Goal: Communication & Community: Answer question/provide support

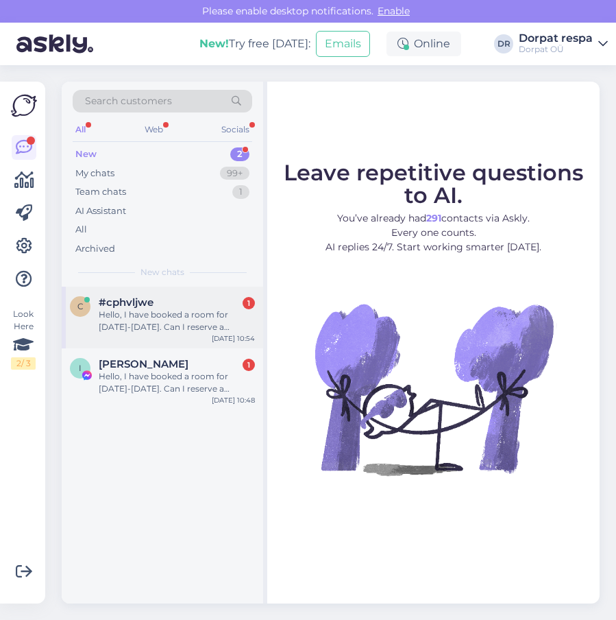
click at [131, 309] on div "Hello, I have booked a room for [DATE]-[DATE]. Can I reserve a parking space at…" at bounding box center [177, 321] width 156 height 25
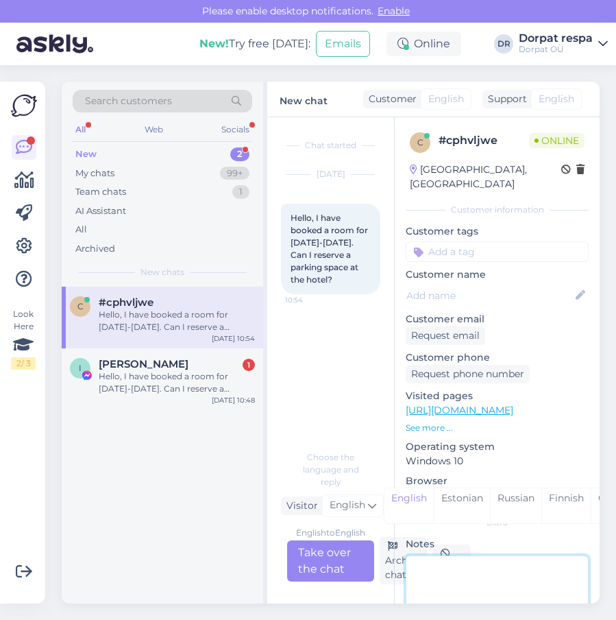
click at [469, 555] on textarea at bounding box center [497, 616] width 183 height 123
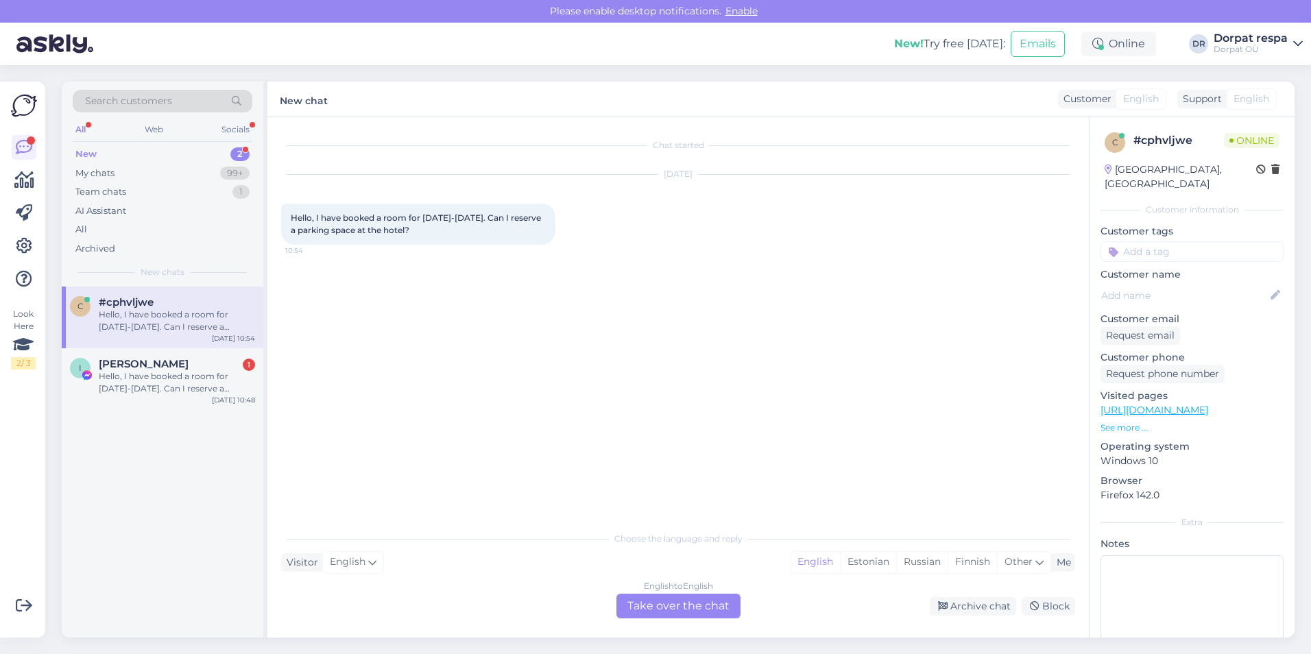
click at [540, 562] on div "Visitor English Me English Estonian Russian Finnish Other" at bounding box center [678, 562] width 794 height 19
click at [616, 560] on div "English" at bounding box center [815, 562] width 49 height 21
click at [616, 610] on div "English to English Take over the chat" at bounding box center [678, 606] width 124 height 25
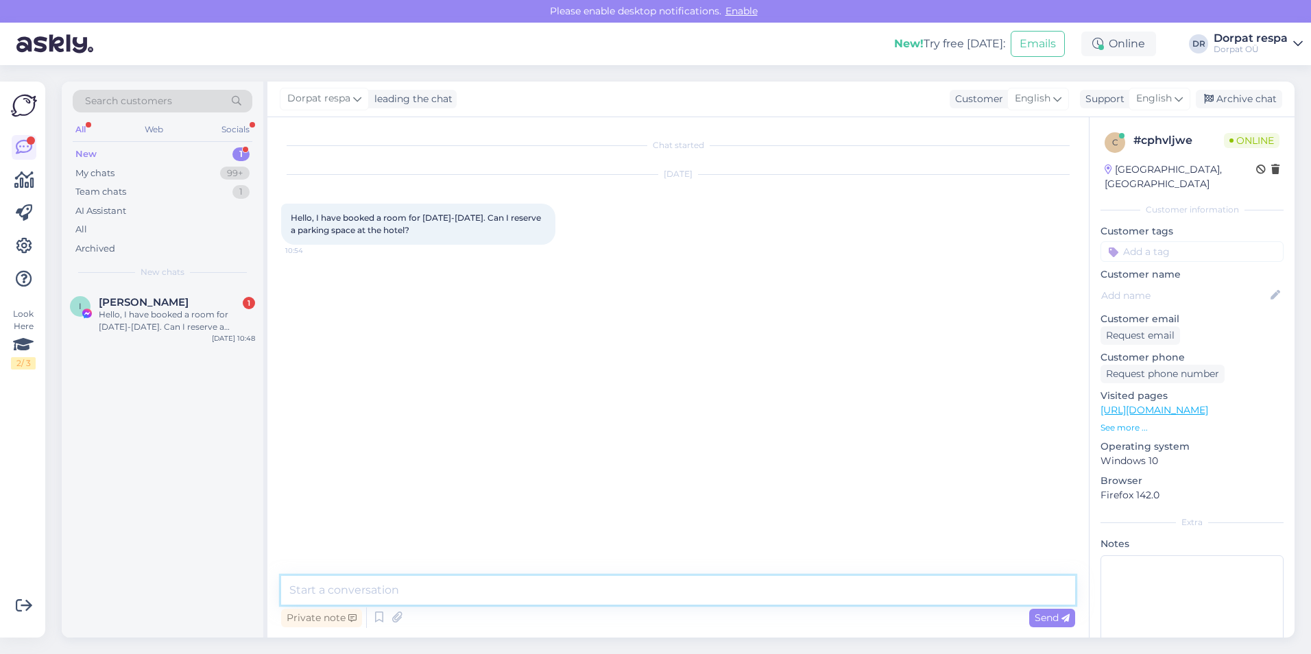
click at [331, 592] on textarea at bounding box center [678, 590] width 794 height 29
paste textarea "Parking costs 7 €/24h for guests of [GEOGRAPHIC_DATA] . NB! Parking is free for…"
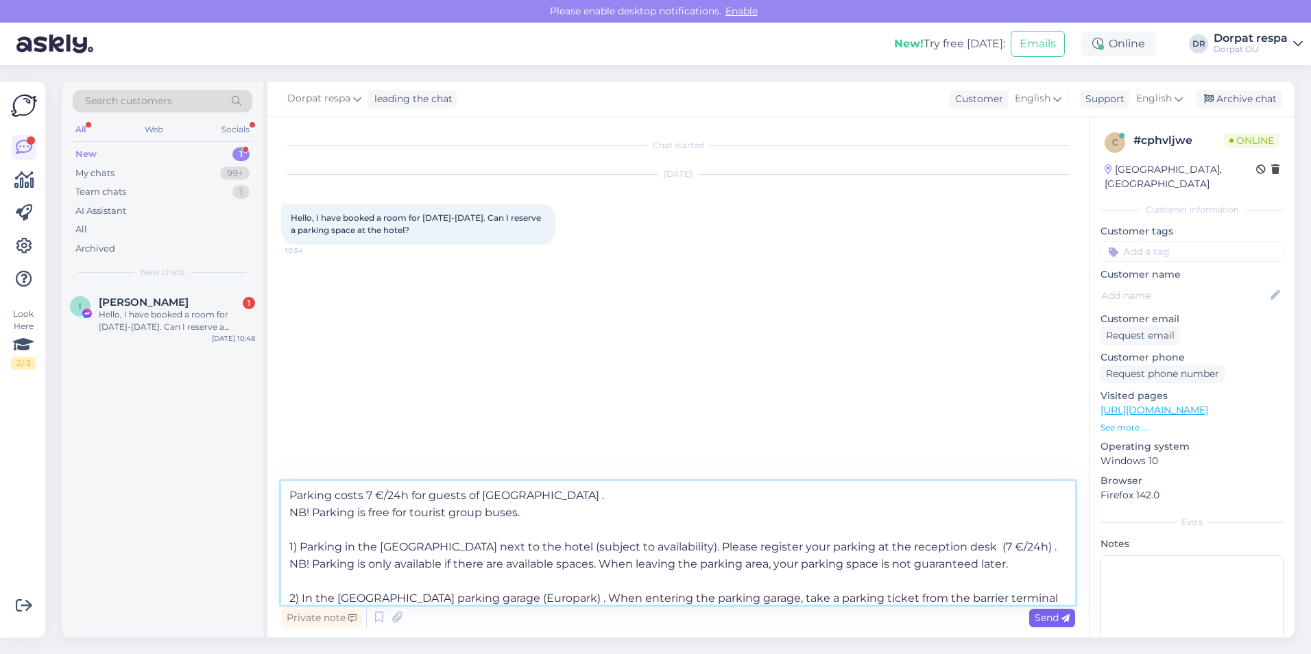
type textarea "Parking costs 7 €/24h for guests of [GEOGRAPHIC_DATA] . NB! Parking is free for…"
click at [616, 618] on span "Send" at bounding box center [1052, 618] width 35 height 12
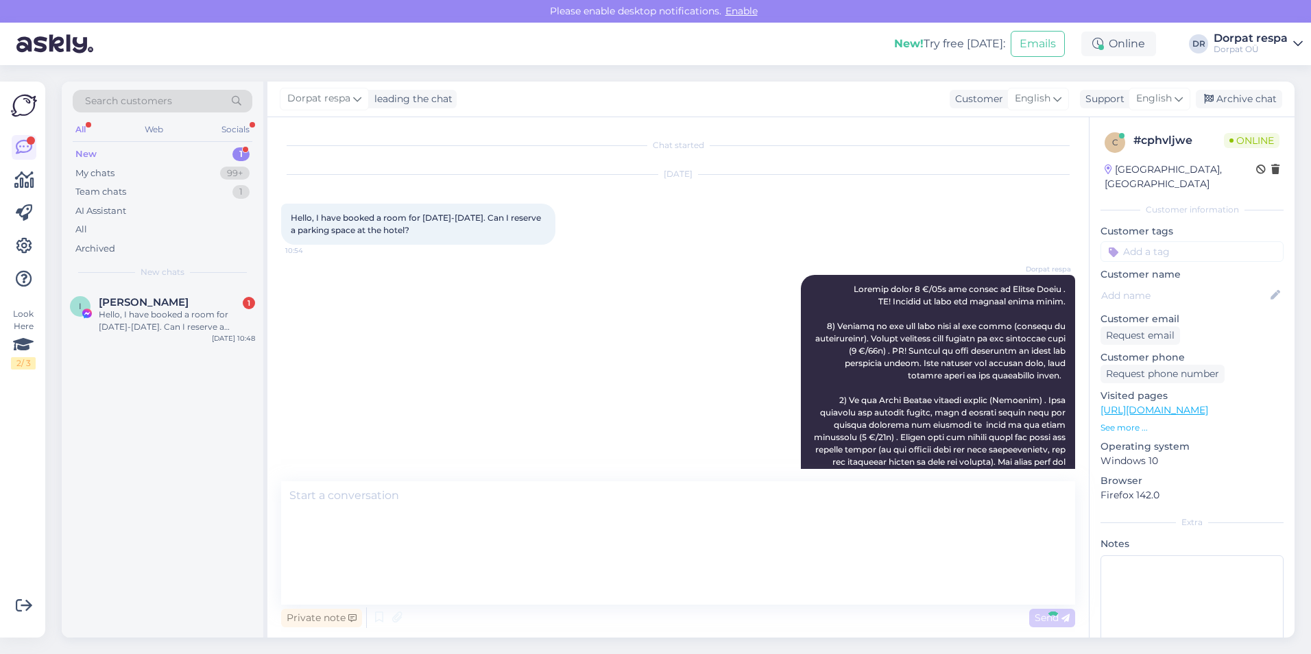
scroll to position [14, 0]
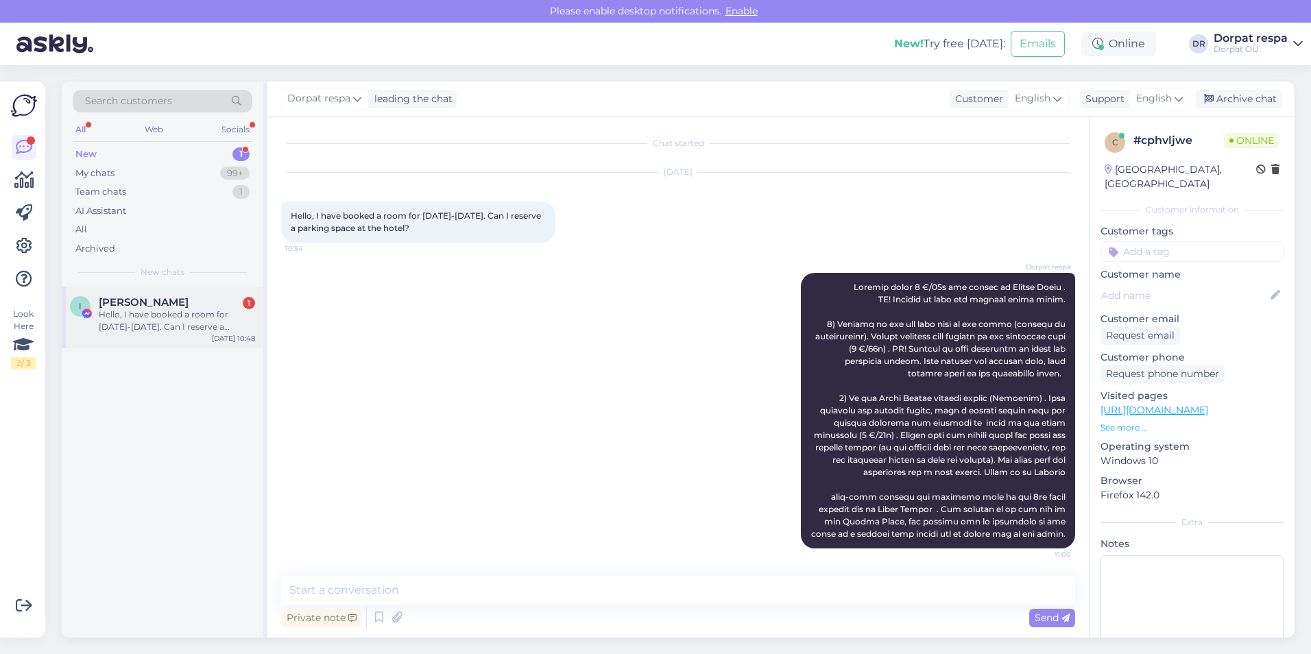
click at [122, 311] on div "Hello, I have booked a room for [DATE]-[DATE]. Can I reserve a parking space at…" at bounding box center [177, 321] width 156 height 25
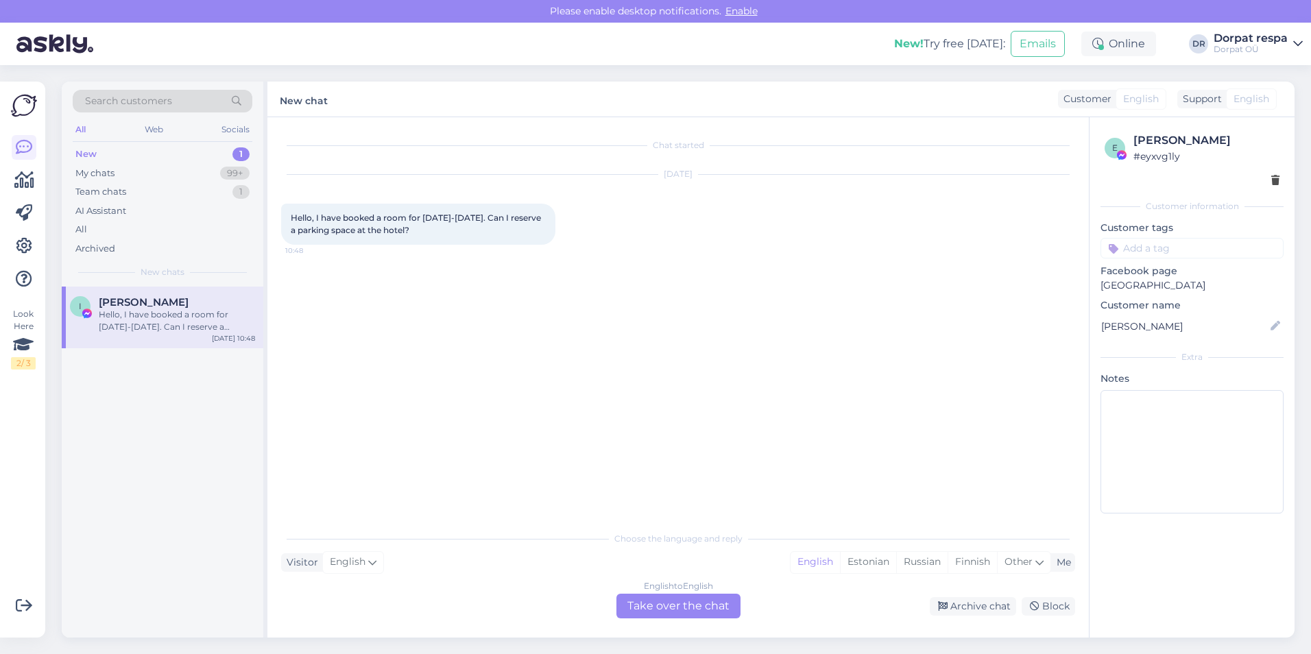
scroll to position [0, 0]
click at [368, 563] on icon at bounding box center [372, 562] width 8 height 15
click at [317, 358] on input at bounding box center [356, 357] width 129 height 21
drag, startPoint x: 365, startPoint y: 564, endPoint x: 393, endPoint y: 564, distance: 28.1
click at [365, 564] on div "English" at bounding box center [353, 562] width 62 height 22
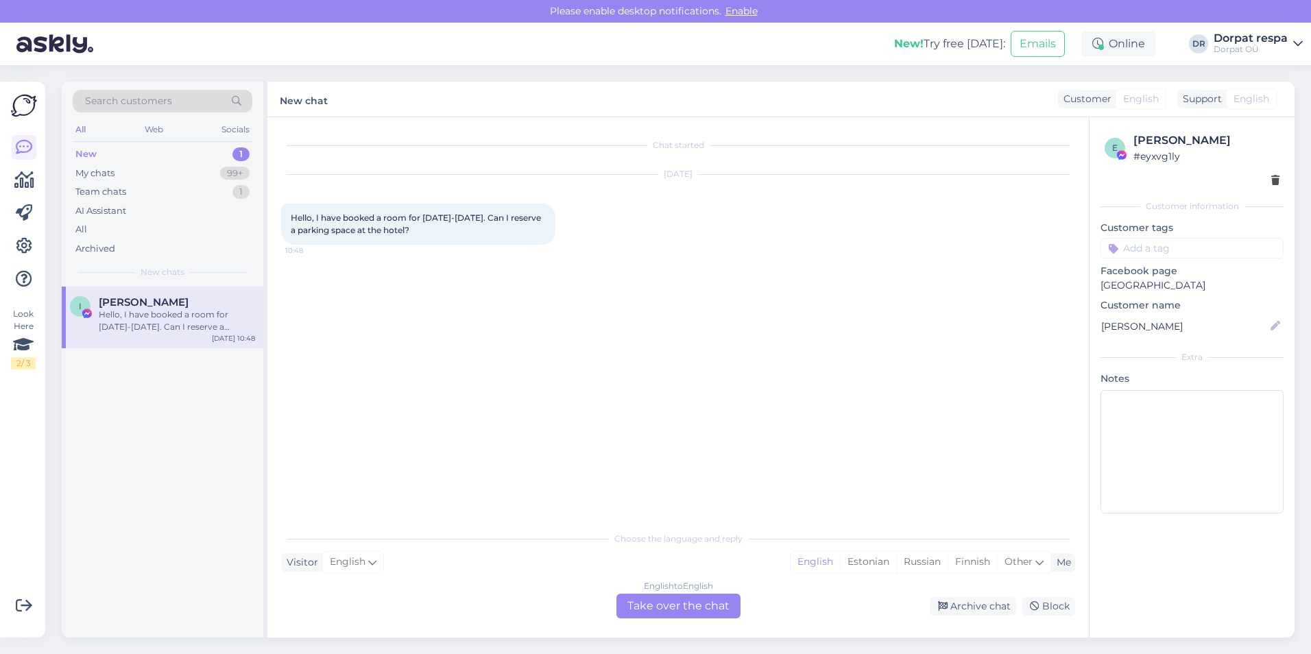
click at [616, 606] on div "English to English Take over the chat" at bounding box center [678, 606] width 124 height 25
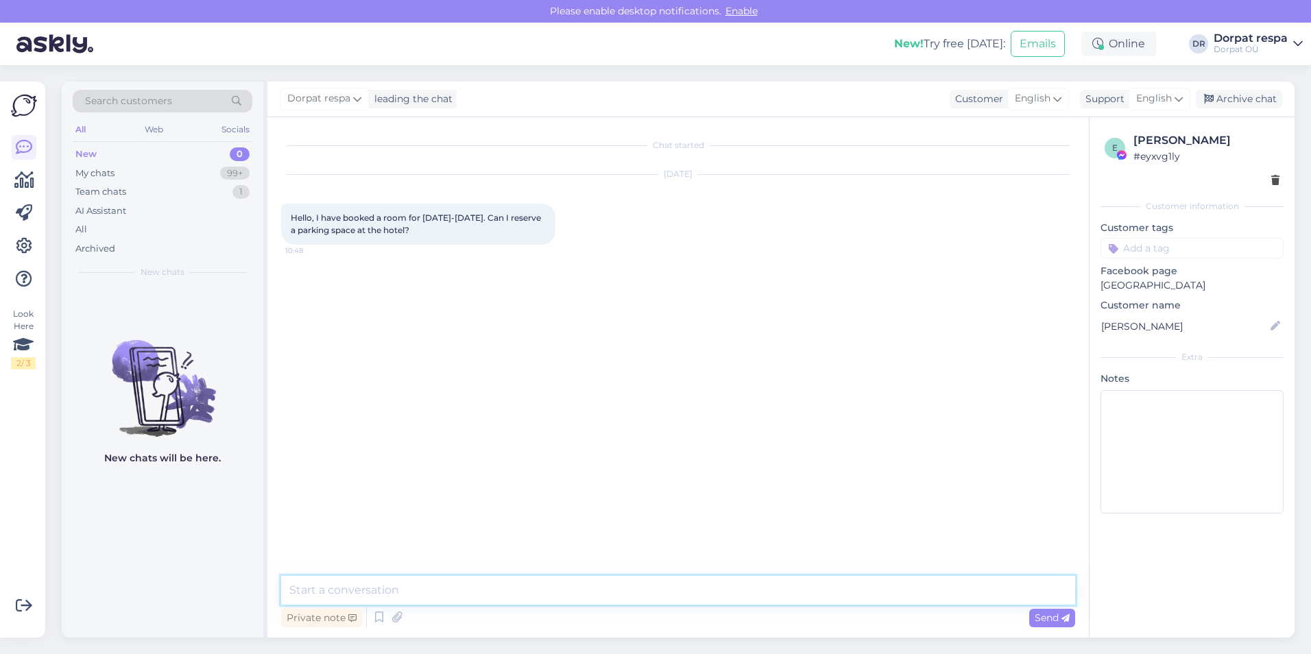
click at [344, 588] on textarea at bounding box center [678, 590] width 794 height 29
paste textarea "Parking costs 7 €/24h for guests of [GEOGRAPHIC_DATA] . NB! Parking is free for…"
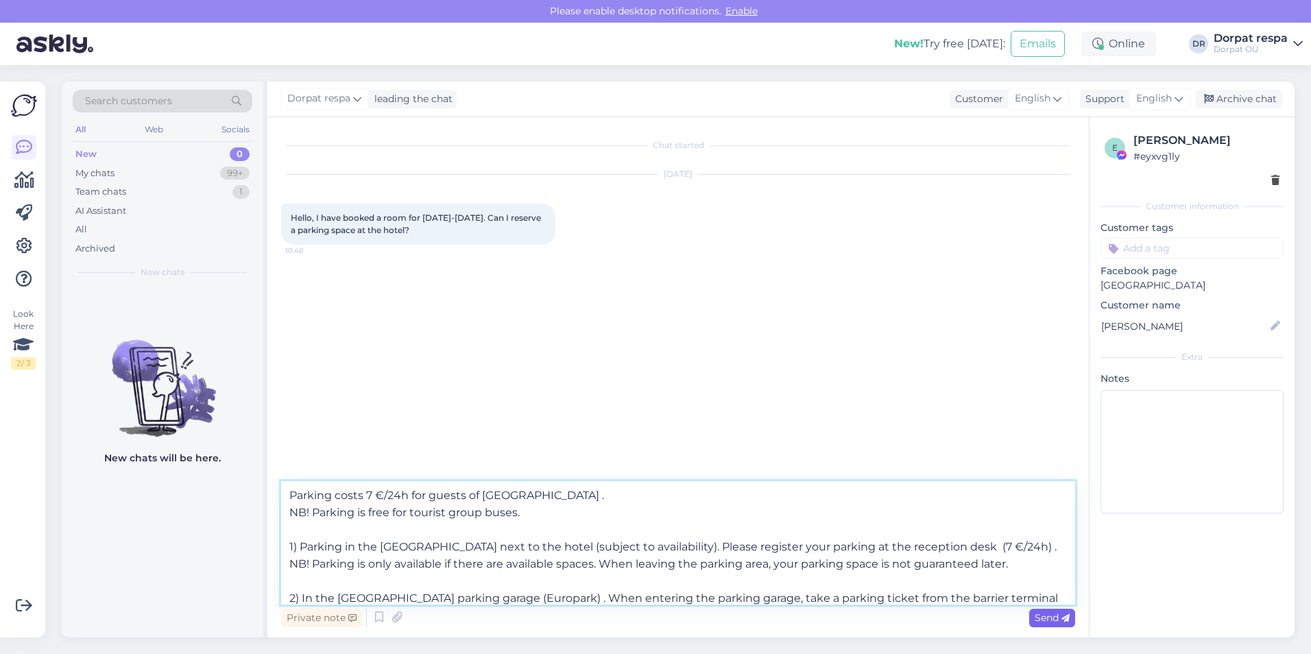
type textarea "Parking costs 7 €/24h for guests of [GEOGRAPHIC_DATA] . NB! Parking is free for…"
click at [616, 618] on span "Send" at bounding box center [1052, 618] width 35 height 12
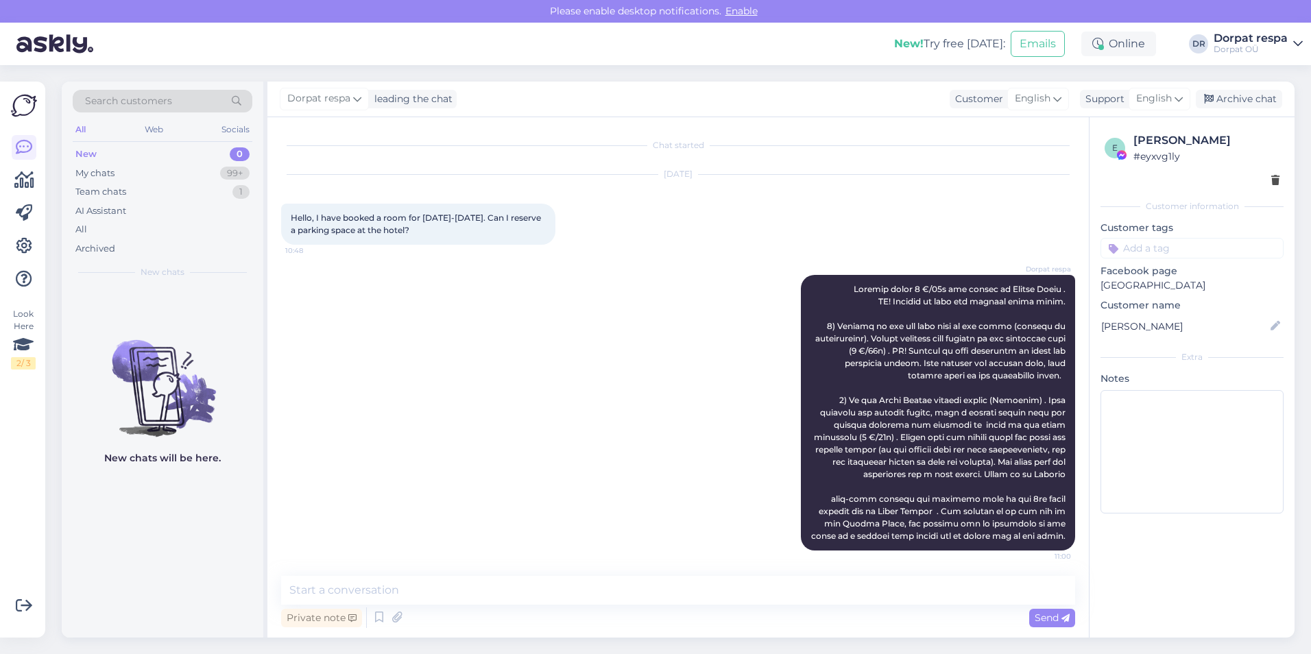
scroll to position [2, 0]
